Goal: Communication & Community: Share content

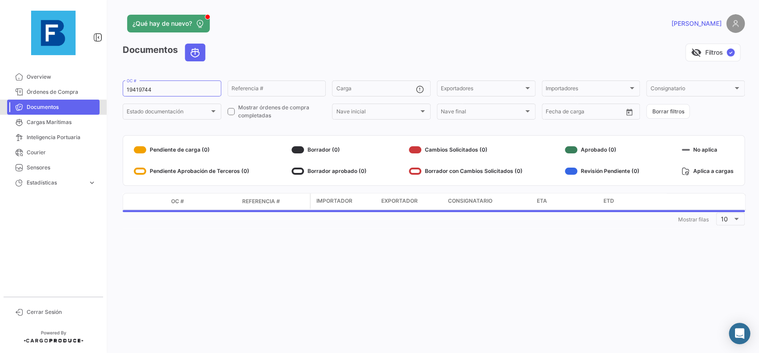
click at [49, 108] on span "Documentos" at bounding box center [61, 107] width 69 height 8
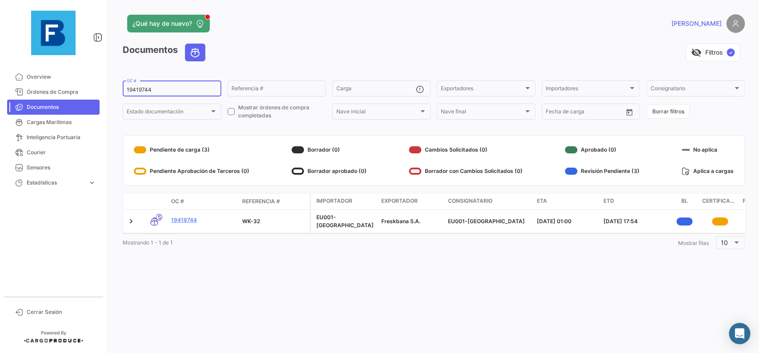
drag, startPoint x: 158, startPoint y: 88, endPoint x: 90, endPoint y: 78, distance: 68.7
click at [127, 87] on input "19419744" at bounding box center [172, 90] width 91 height 6
paste input "257919434"
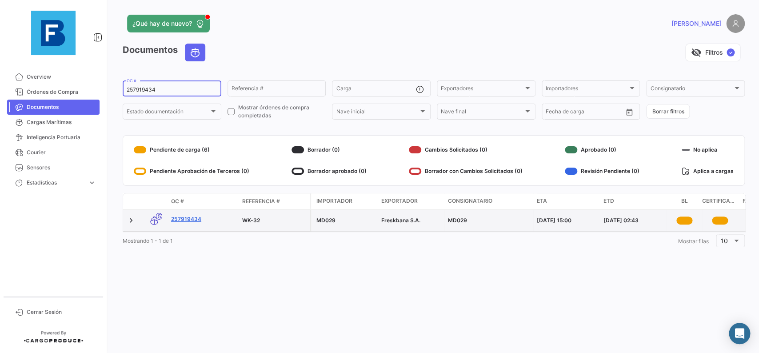
type input "257919434"
click at [180, 217] on link "257919434" at bounding box center [203, 219] width 64 height 8
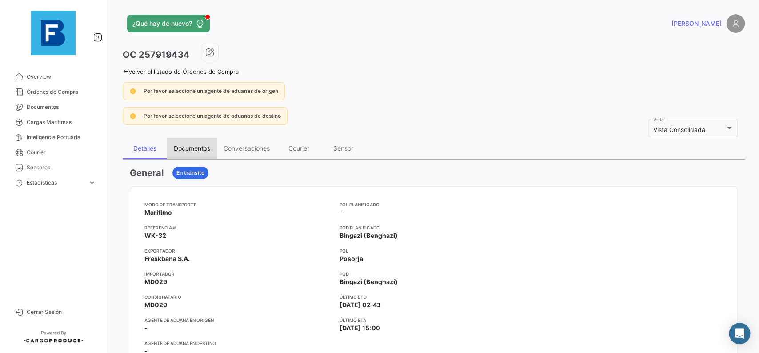
click at [190, 147] on div "Documentos" at bounding box center [192, 148] width 36 height 8
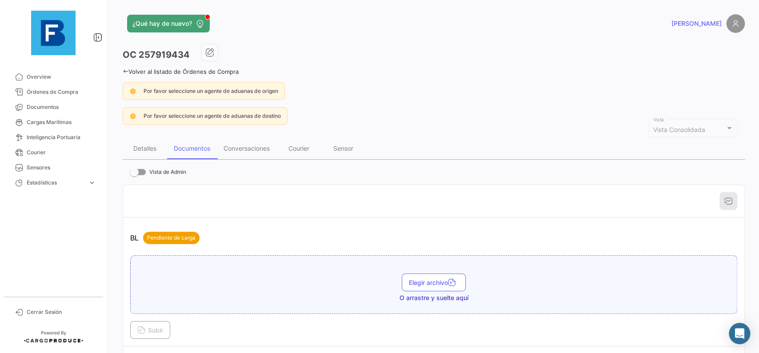
scroll to position [100, 0]
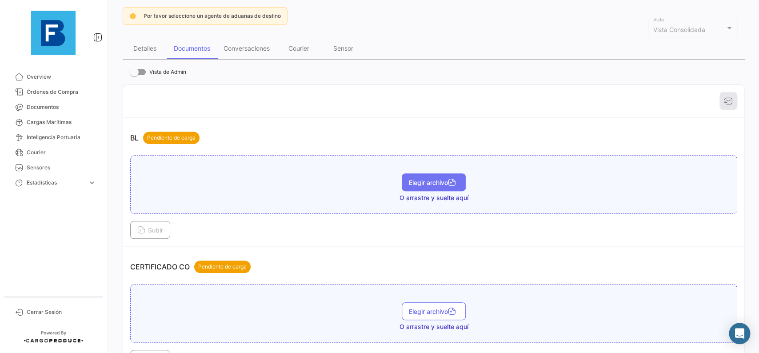
click at [433, 182] on span "Elegir archivo" at bounding box center [434, 183] width 50 height 8
click at [145, 223] on button "Subir" at bounding box center [150, 230] width 40 height 18
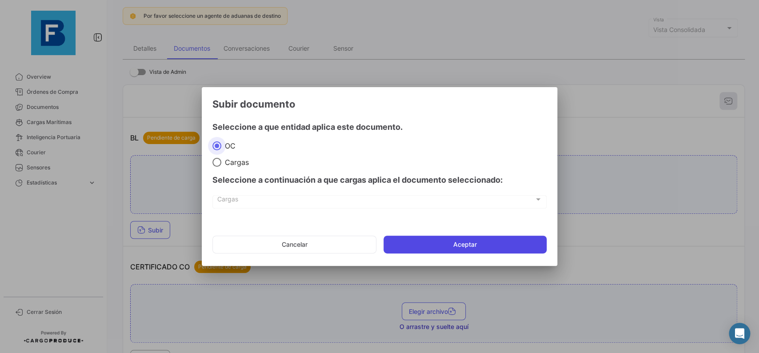
click at [438, 243] on button "Aceptar" at bounding box center [464, 245] width 163 height 18
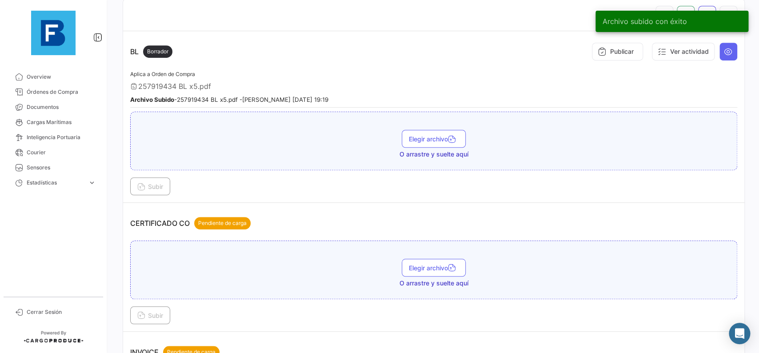
scroll to position [200, 0]
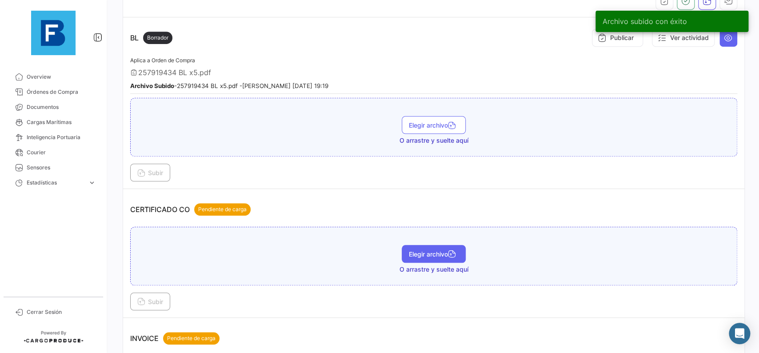
click at [455, 255] on icon "button" at bounding box center [452, 255] width 8 height 8
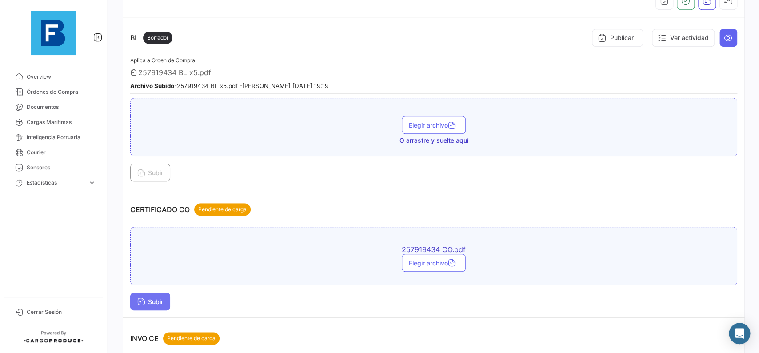
click at [144, 293] on button "Subir" at bounding box center [150, 301] width 40 height 18
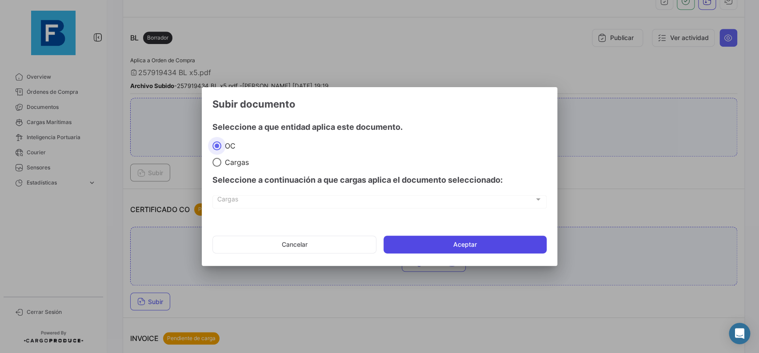
click at [462, 242] on button "Aceptar" at bounding box center [464, 245] width 163 height 18
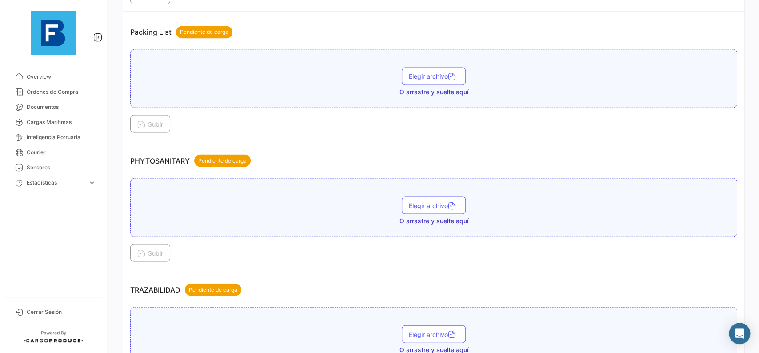
scroll to position [700, 0]
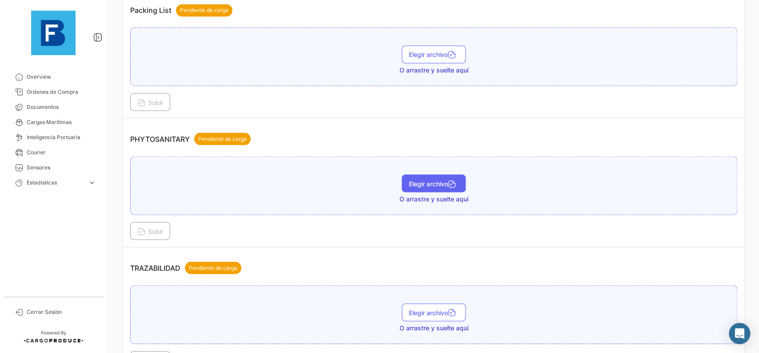
click at [437, 184] on span "Elegir archivo" at bounding box center [434, 184] width 50 height 8
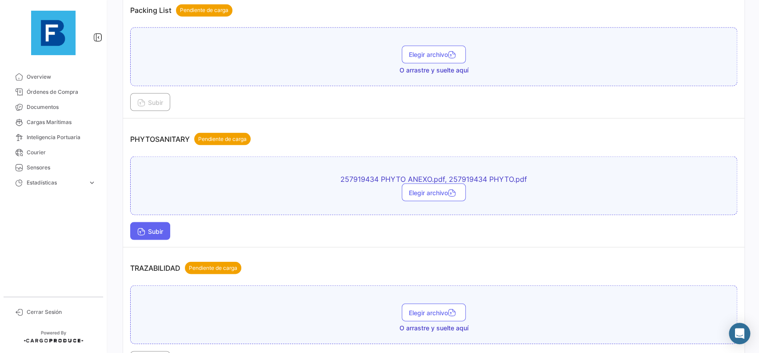
click at [156, 231] on span "Subir" at bounding box center [150, 231] width 26 height 8
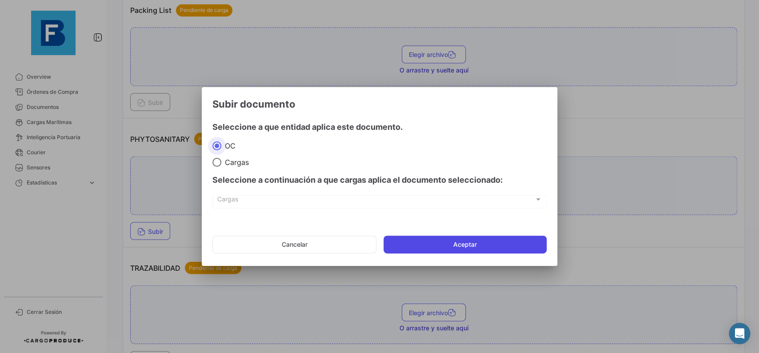
click at [512, 251] on button "Aceptar" at bounding box center [464, 245] width 163 height 18
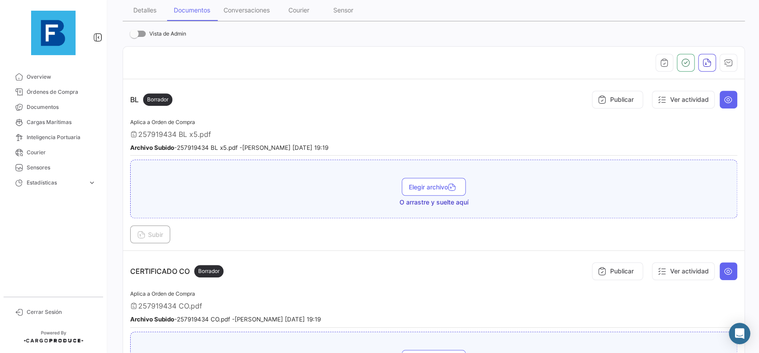
scroll to position [128, 0]
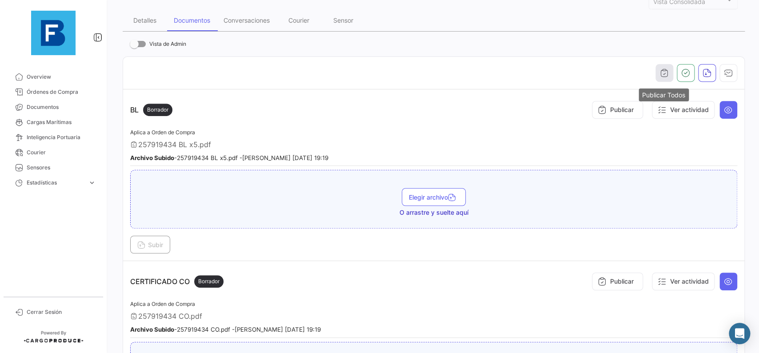
click at [663, 72] on icon "button" at bounding box center [664, 72] width 9 height 9
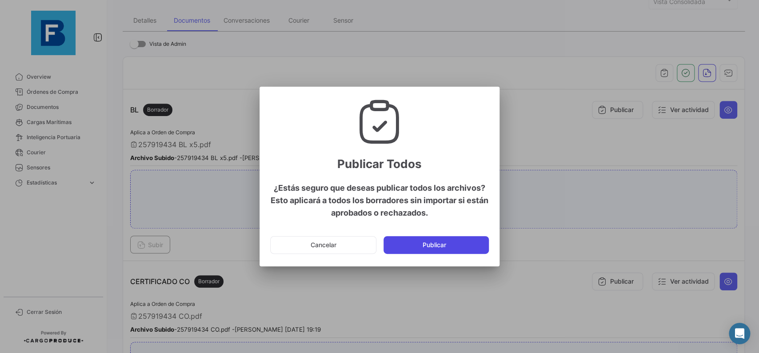
click at [460, 240] on button "Publicar" at bounding box center [435, 245] width 105 height 18
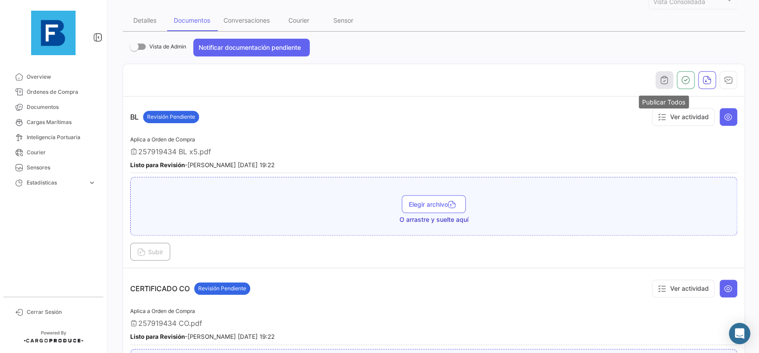
click at [669, 78] on button "button" at bounding box center [664, 80] width 18 height 18
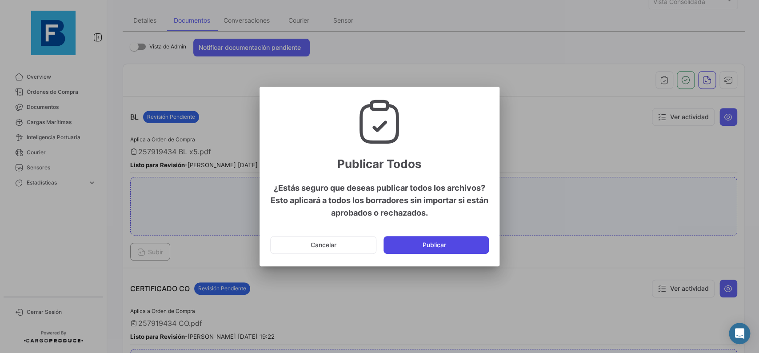
click at [459, 244] on button "Publicar" at bounding box center [435, 245] width 105 height 18
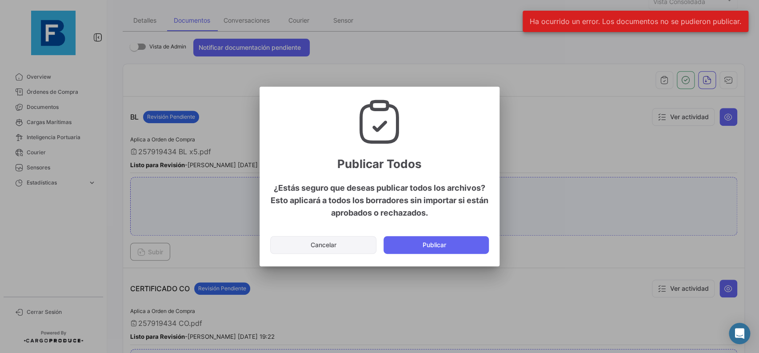
click at [320, 245] on button "Cancelar" at bounding box center [323, 245] width 106 height 18
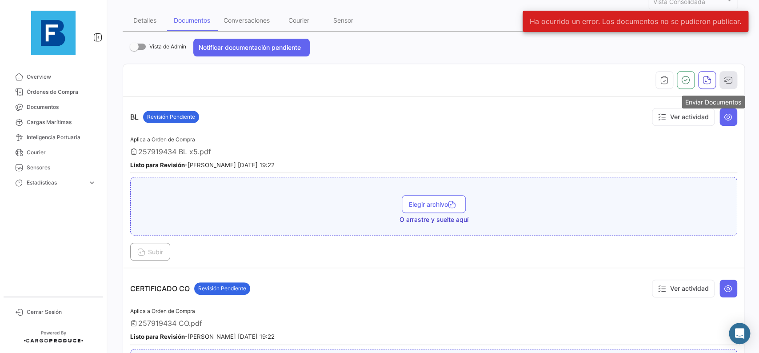
click at [733, 80] on button "button" at bounding box center [728, 80] width 18 height 18
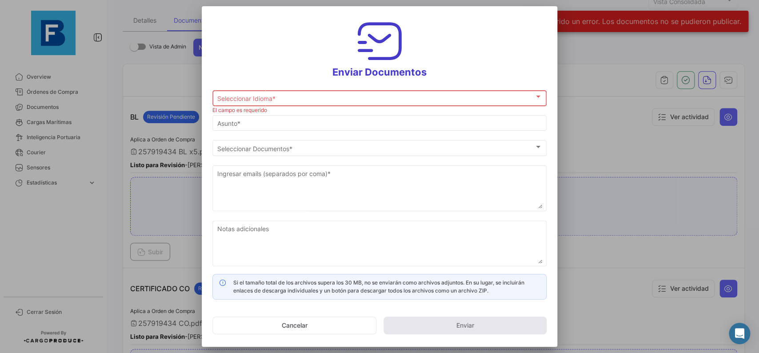
click at [402, 91] on div "Seleccionar Idioma * Seleccionar Idioma *" at bounding box center [379, 97] width 325 height 17
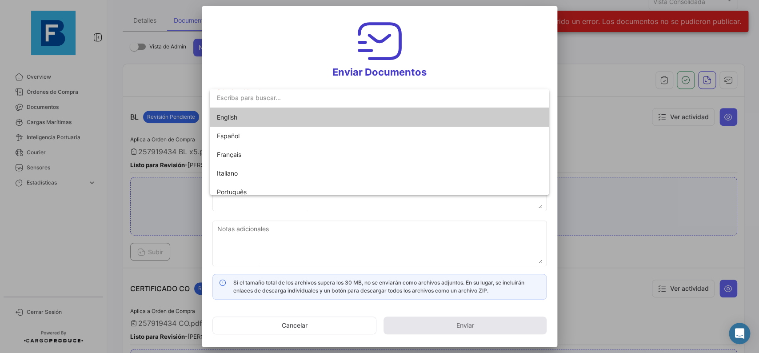
click at [309, 107] on input "dropdown search" at bounding box center [379, 97] width 339 height 19
click at [295, 116] on span "English" at bounding box center [279, 117] width 124 height 19
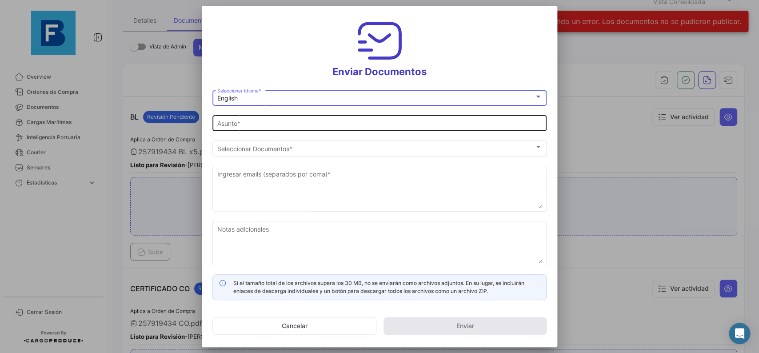
type input "[PERSON_NAME] has shared the documents of PO # 257919434 with you"
click at [280, 125] on input "[PERSON_NAME] has shared the documents of PO # 257919434 with you" at bounding box center [379, 124] width 325 height 8
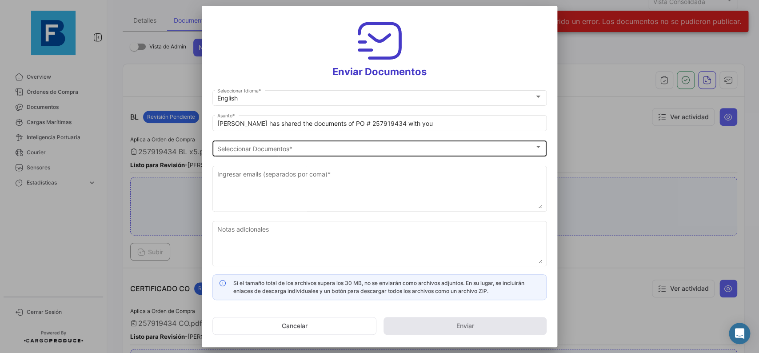
click at [309, 153] on div "Seleccionar Documentos Seleccionar Documentos *" at bounding box center [379, 147] width 325 height 17
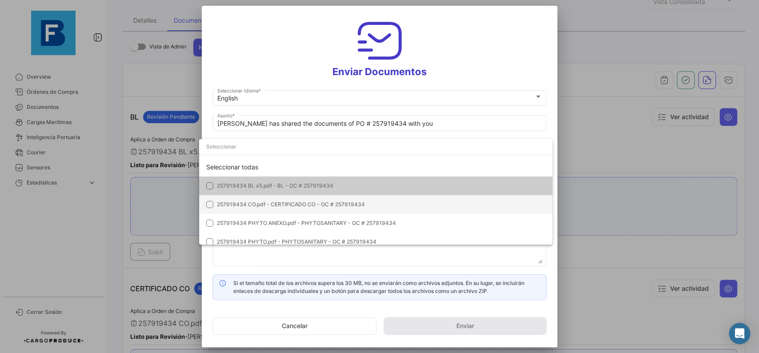
scroll to position [7, 0]
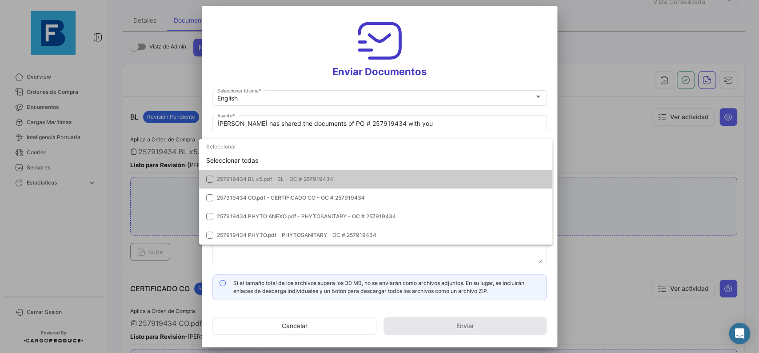
click at [400, 157] on mat-option at bounding box center [375, 148] width 353 height 19
click at [398, 159] on div "Seleccionar todas" at bounding box center [375, 160] width 353 height 19
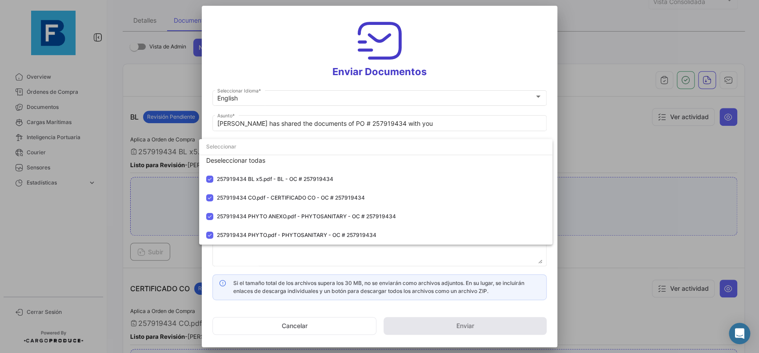
click at [556, 118] on div at bounding box center [379, 176] width 759 height 353
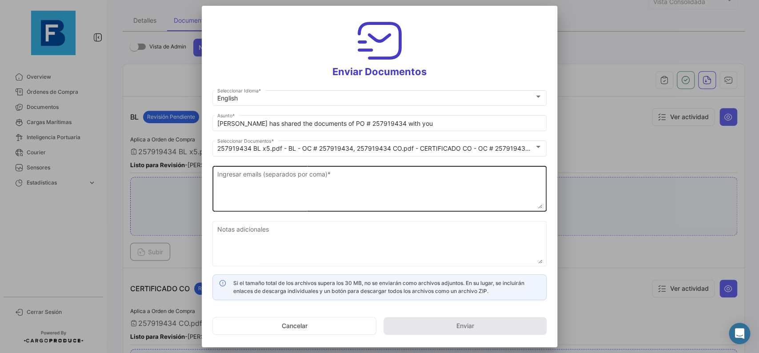
click at [332, 197] on textarea "Ingresar emails (separados por coma) *" at bounding box center [379, 188] width 325 height 39
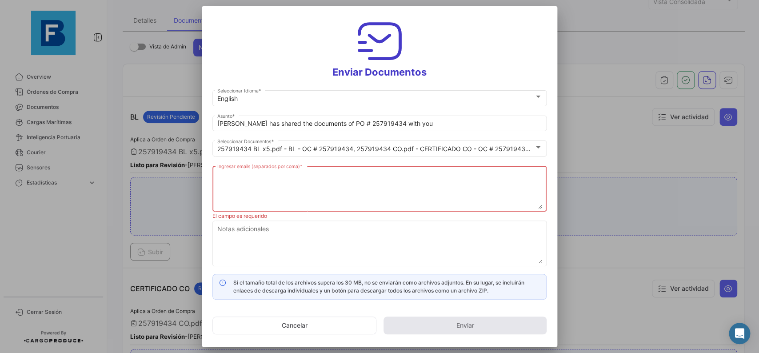
paste textarea "[PERSON_NAME]@freskb"
paste textarea "[PERSON_NAME][DOMAIN_NAME],[DOMAIN_NAME][EMAIL_ADDRESS][DOMAIN_NAME],[DOMAIN_NA…"
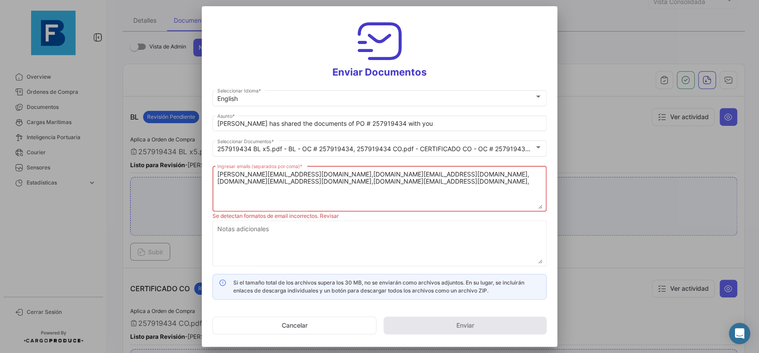
paste textarea "[EMAIL_ADDRESS][DOMAIN_NAME]"
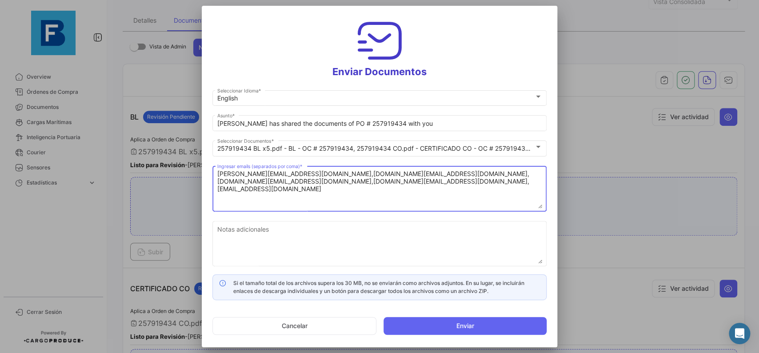
drag, startPoint x: 515, startPoint y: 173, endPoint x: 544, endPoint y: 186, distance: 32.0
click at [542, 186] on textarea "[PERSON_NAME][EMAIL_ADDRESS][DOMAIN_NAME],[DOMAIN_NAME][EMAIL_ADDRESS][DOMAIN_N…" at bounding box center [379, 188] width 325 height 39
click at [217, 175] on textarea "[PERSON_NAME][EMAIL_ADDRESS][DOMAIN_NAME],[DOMAIN_NAME][EMAIL_ADDRESS][DOMAIN_N…" at bounding box center [379, 188] width 325 height 39
paste textarea "[EMAIL_ADDRESS][DOMAIN_NAME]"
drag, startPoint x: 256, startPoint y: 181, endPoint x: 325, endPoint y: 192, distance: 70.1
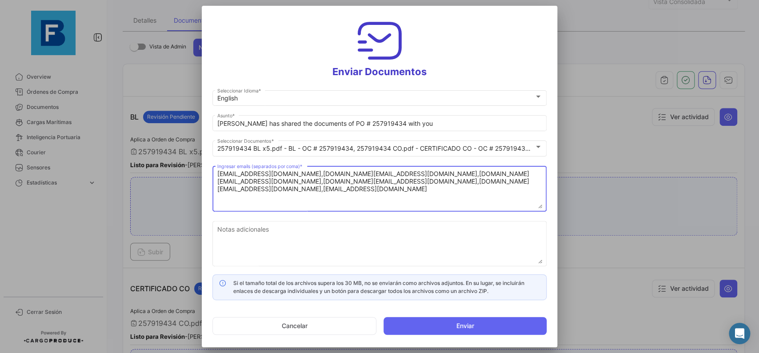
click at [325, 192] on textarea "[EMAIL_ADDRESS][DOMAIN_NAME],[DOMAIN_NAME][EMAIL_ADDRESS][DOMAIN_NAME],[DOMAIN_…" at bounding box center [379, 188] width 325 height 39
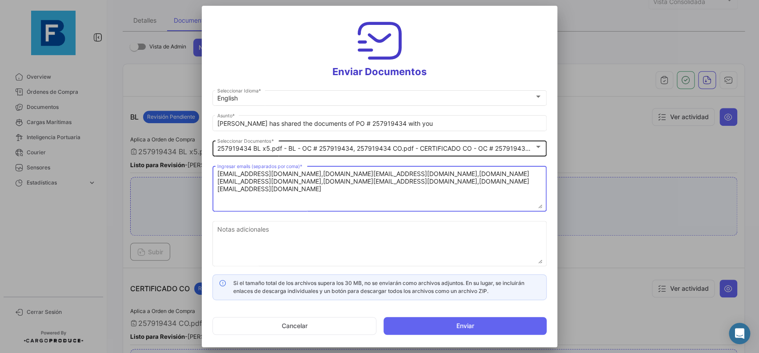
type textarea "[EMAIL_ADDRESS][DOMAIN_NAME],[DOMAIN_NAME][EMAIL_ADDRESS][DOMAIN_NAME],[DOMAIN_…"
click at [519, 150] on mat-select-trigger "257919434 BL x5.pdf - BL - OC # 257919434, 257919434 CO.pdf - CERTIFICADO CO - …" at bounding box center [573, 148] width 712 height 8
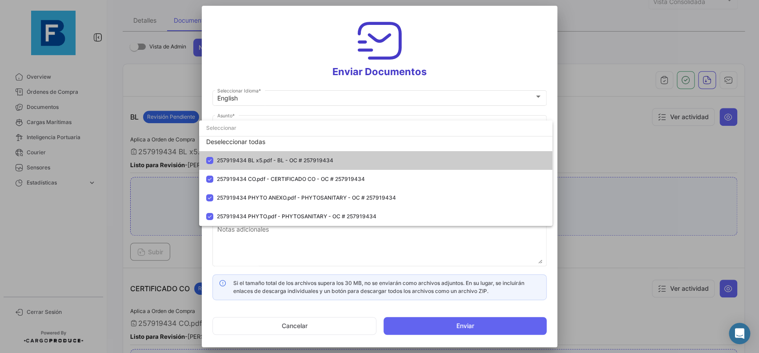
click at [553, 78] on div at bounding box center [379, 176] width 759 height 353
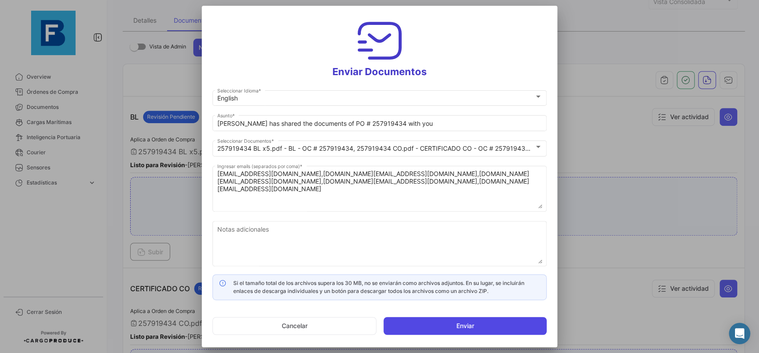
click at [447, 327] on button "Enviar" at bounding box center [464, 326] width 163 height 18
